Goal: Complete application form

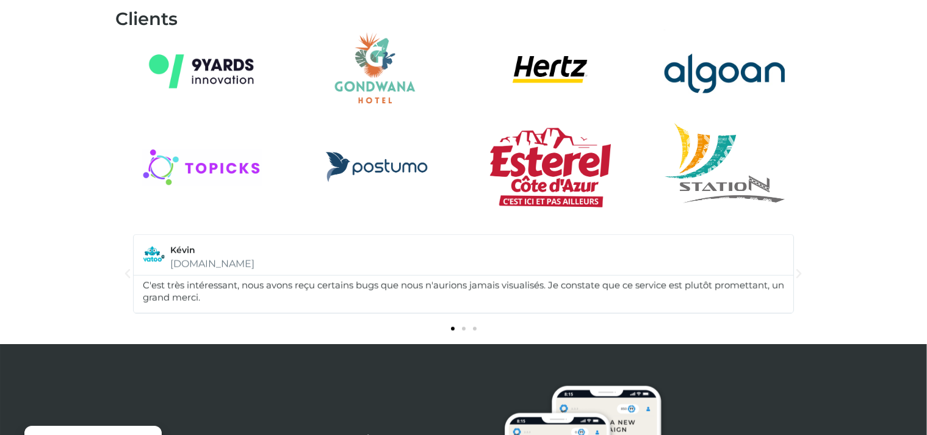
scroll to position [1465, 0]
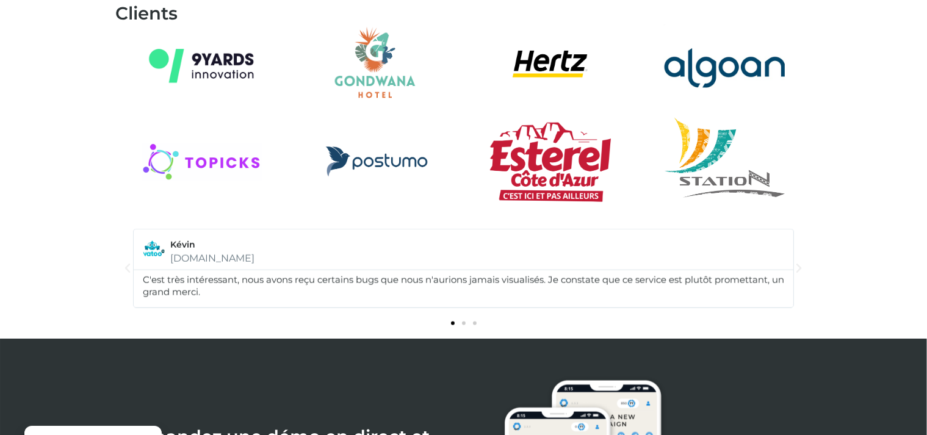
click at [464, 323] on span "Go to slide 2" at bounding box center [464, 324] width 4 height 4
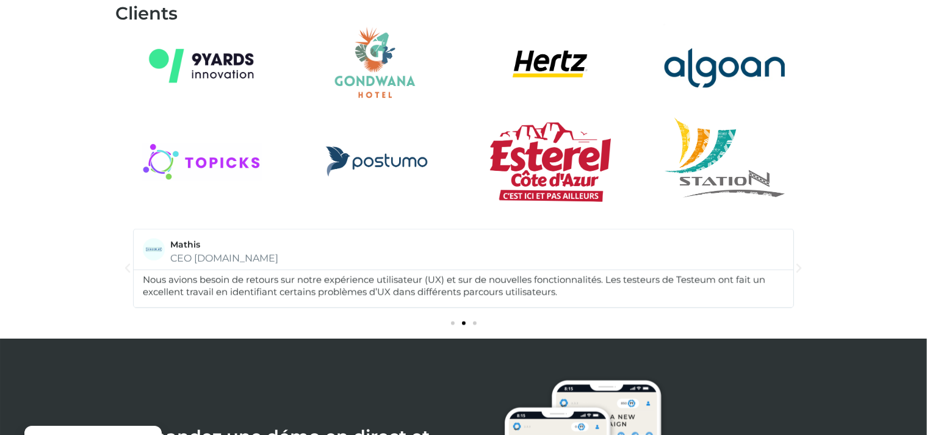
click at [473, 323] on span "Go to slide 3" at bounding box center [475, 324] width 4 height 4
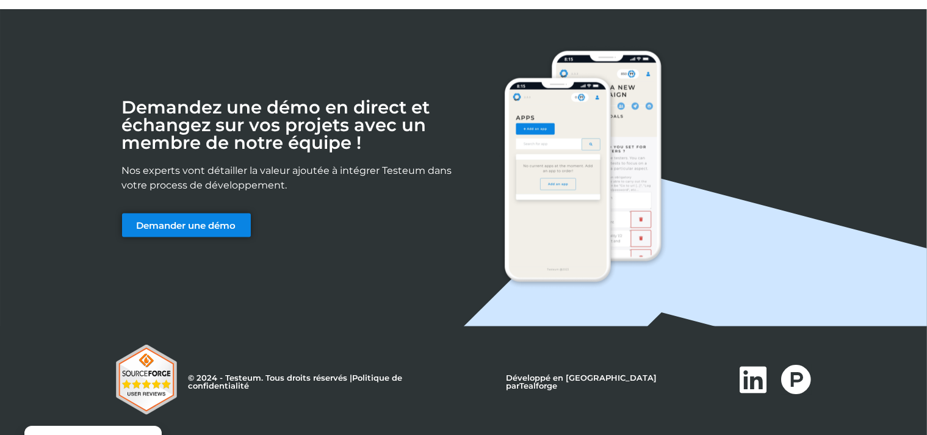
scroll to position [1795, 0]
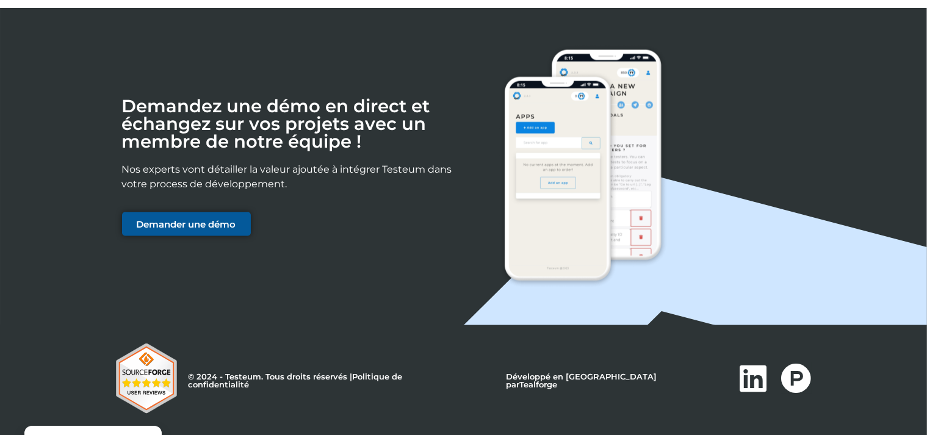
click at [195, 223] on span "Demander une démo" at bounding box center [186, 224] width 99 height 9
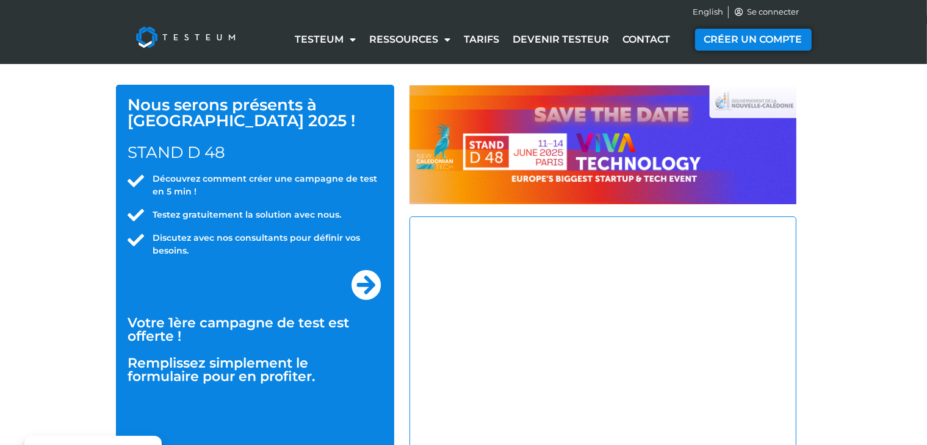
select select "NC"
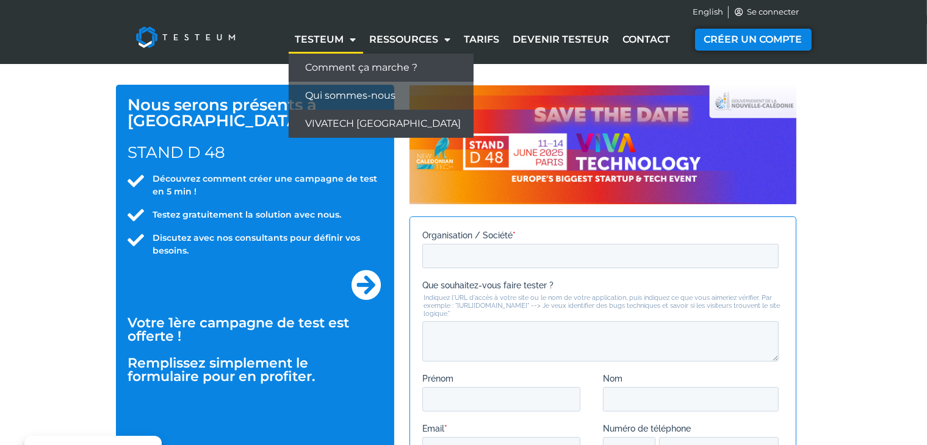
click at [349, 63] on link "Comment ça marche ?" at bounding box center [381, 68] width 185 height 28
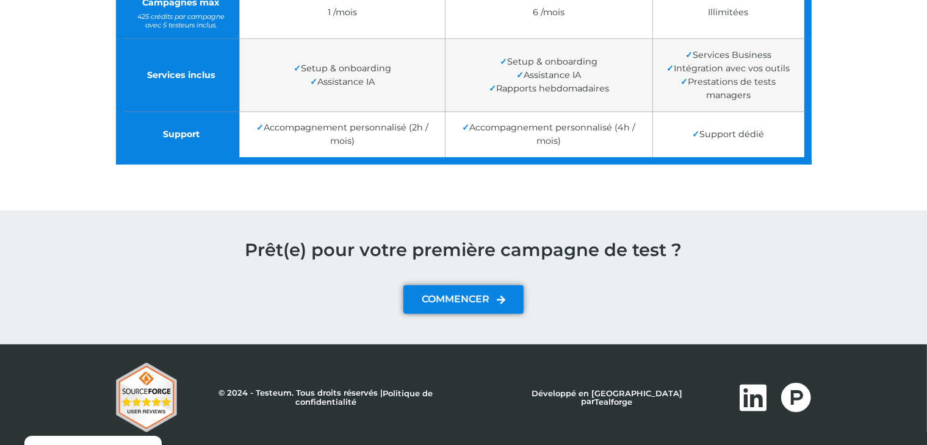
scroll to position [505, 0]
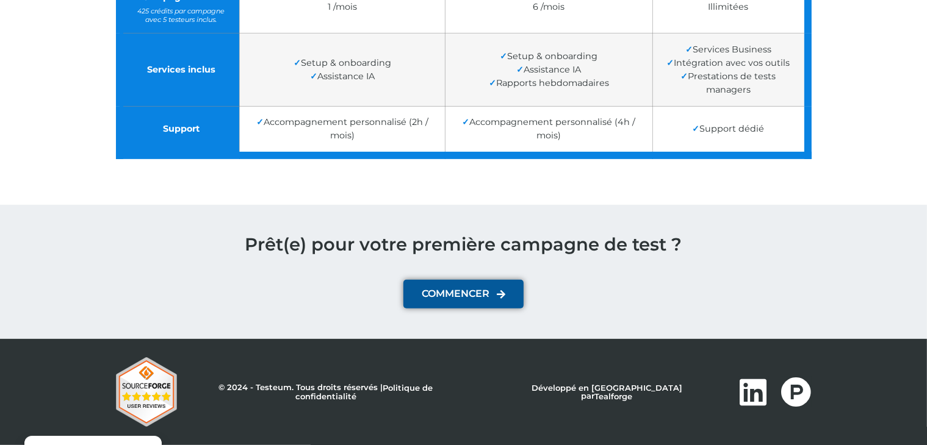
click at [472, 292] on span "COMMENCER" at bounding box center [456, 294] width 68 height 10
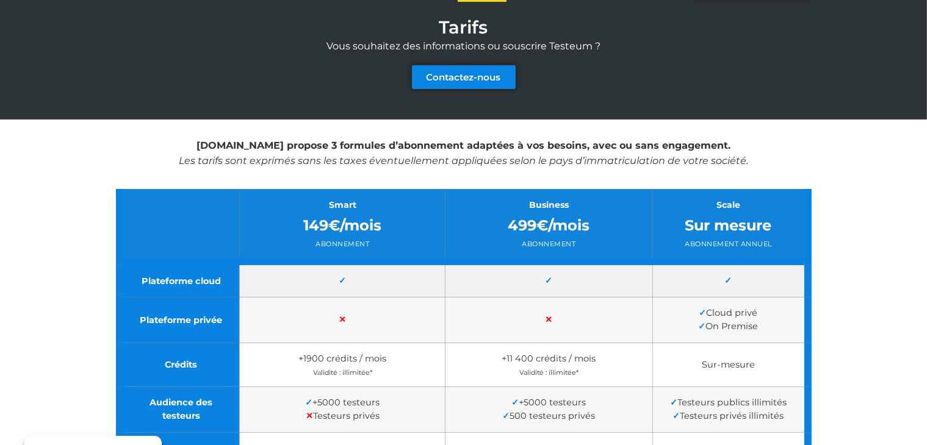
scroll to position [0, 0]
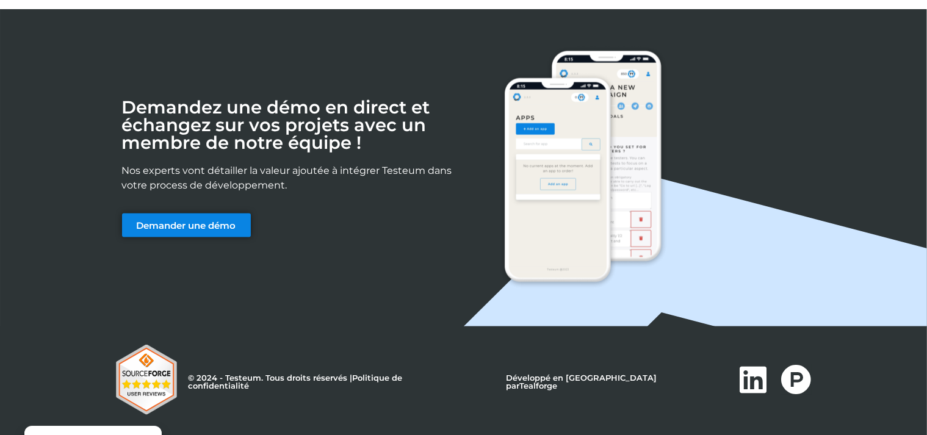
scroll to position [1795, 0]
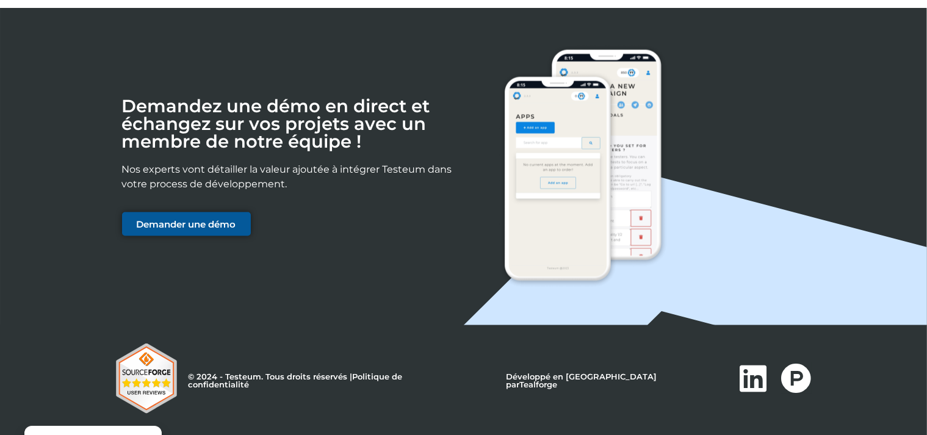
click at [227, 220] on span "Demander une démo" at bounding box center [186, 224] width 99 height 9
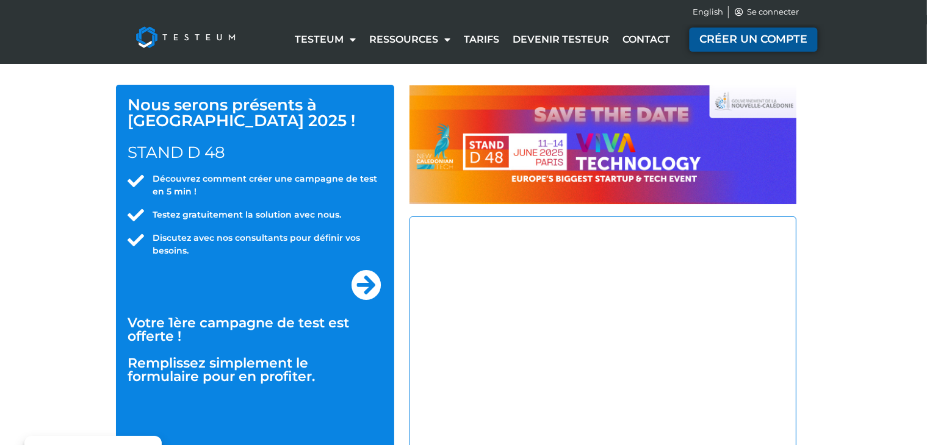
select select "NC"
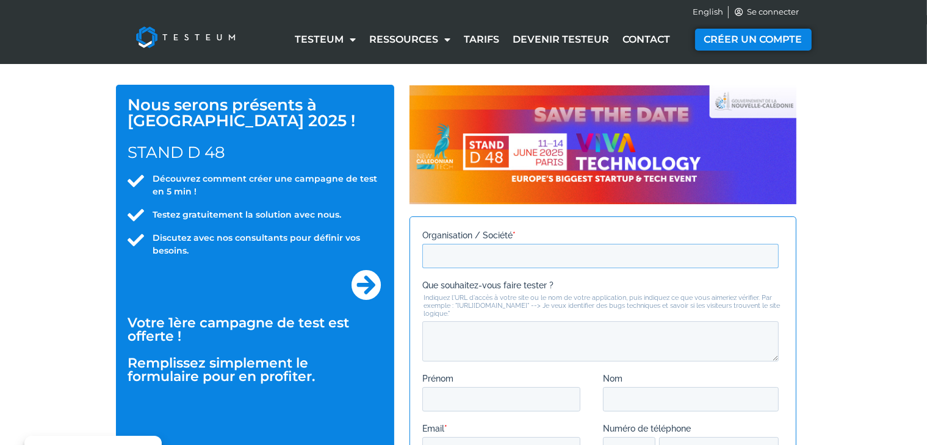
click at [498, 250] on input "Organisation / Société *" at bounding box center [600, 255] width 356 height 24
type input "Arc en Ciel Service"
click at [485, 339] on textarea "Que souhaitez-vous faire tester ?" at bounding box center [600, 341] width 356 height 40
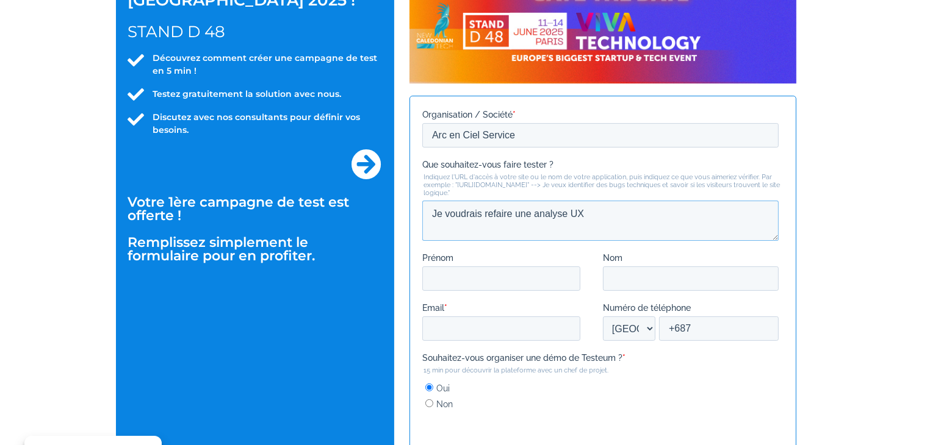
scroll to position [122, 0]
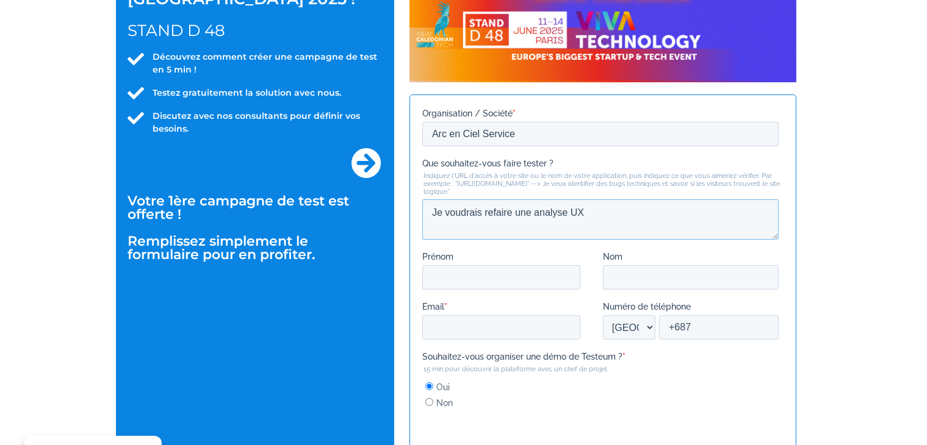
drag, startPoint x: 589, startPoint y: 212, endPoint x: 571, endPoint y: 211, distance: 18.3
click at [571, 211] on textarea "Je voudrais refaire une analyse UX" at bounding box center [600, 219] width 356 height 40
click at [592, 212] on textarea "Je voudrais refaire une anaUXlyse" at bounding box center [600, 219] width 356 height 40
drag, startPoint x: 597, startPoint y: 211, endPoint x: 484, endPoint y: 209, distance: 112.9
click at [484, 209] on textarea "Je voudrais refaire une anaUXlyse" at bounding box center [600, 219] width 356 height 40
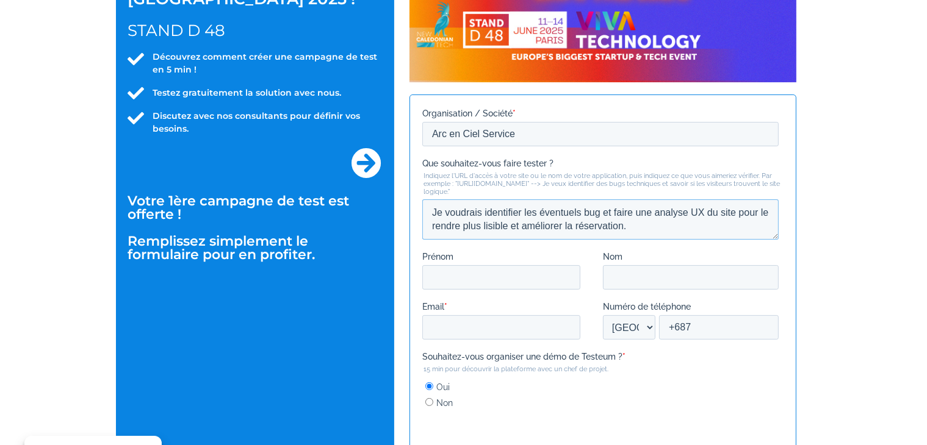
scroll to position [244, 0]
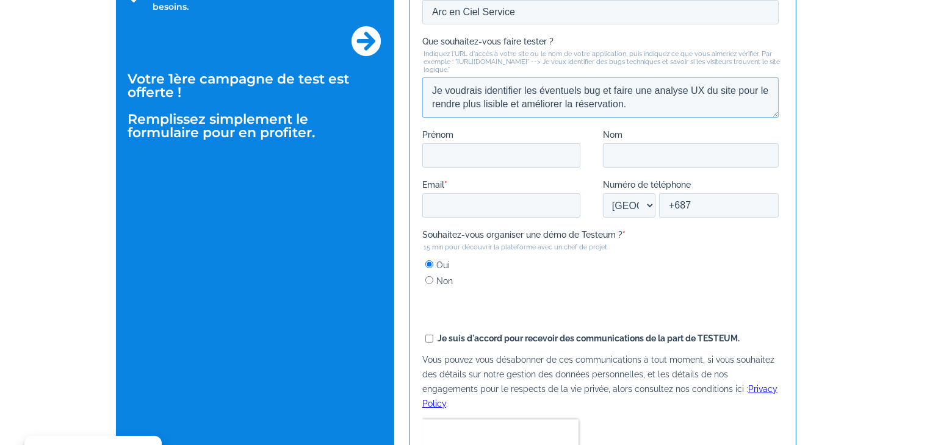
type textarea "Je voudrais identifier les éventuels bug et faire une analyse UX du site pour l…"
click at [472, 149] on input "Prénom" at bounding box center [501, 155] width 158 height 24
type input "v"
type input "Victoire"
type input "JOURDES"
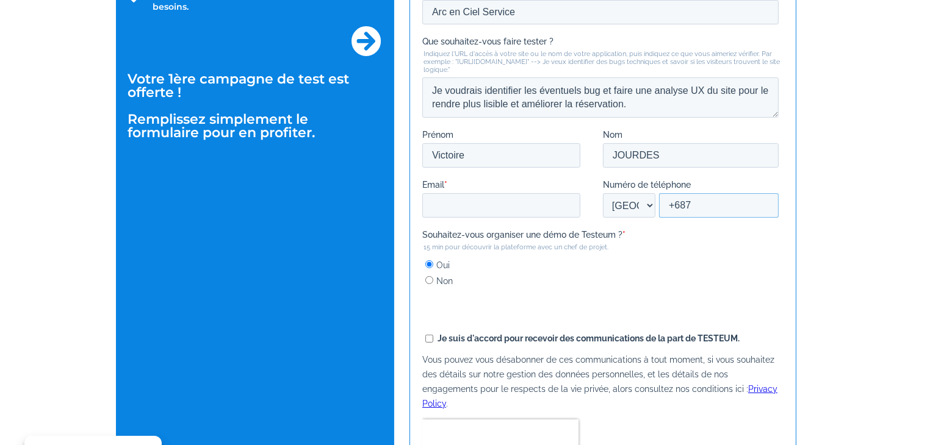
click at [702, 206] on input "+687" at bounding box center [718, 205] width 120 height 24
type input "[PHONE_NUMBER]"
click at [481, 204] on input "Email *" at bounding box center [501, 205] width 158 height 24
type input "[EMAIL_ADDRESS][DOMAIN_NAME]"
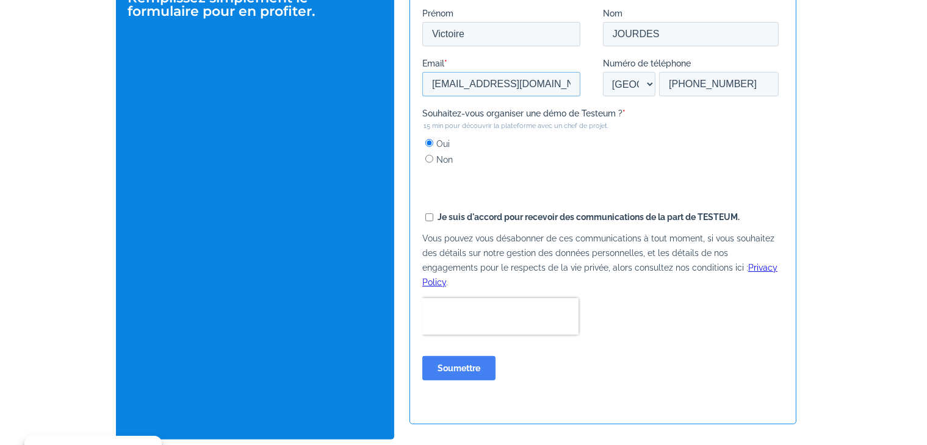
scroll to position [366, 0]
click at [476, 356] on input "Soumettre" at bounding box center [458, 368] width 73 height 24
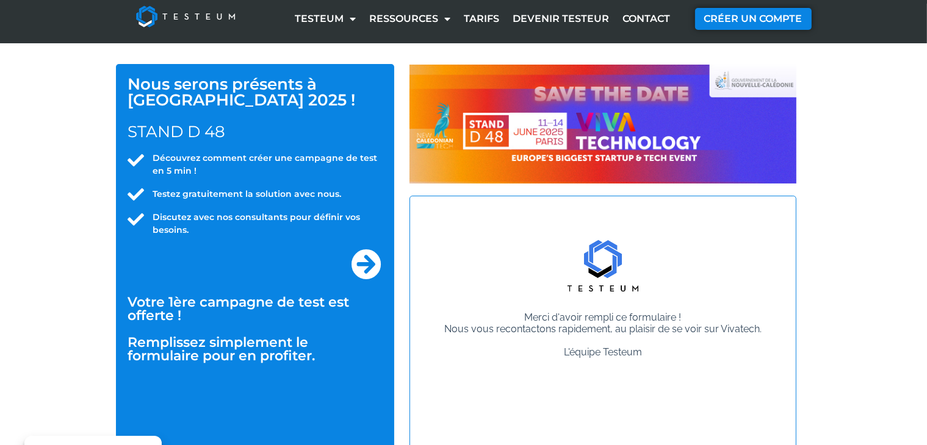
scroll to position [0, 0]
